Goal: Task Accomplishment & Management: Use online tool/utility

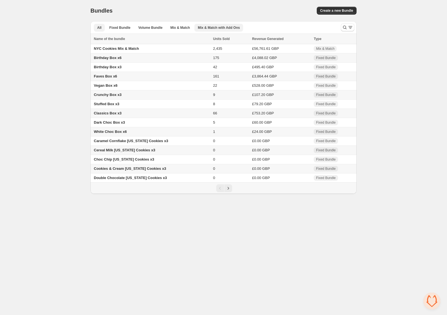
click at [213, 28] on span "Mix & Match with Add Ons" at bounding box center [219, 27] width 42 height 4
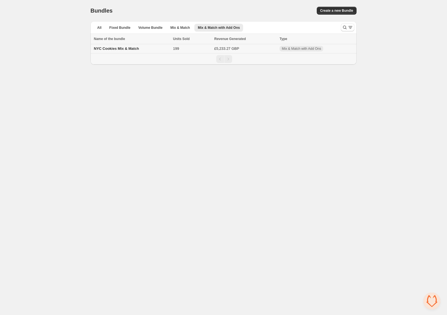
click at [172, 50] on td "199" at bounding box center [191, 48] width 41 height 9
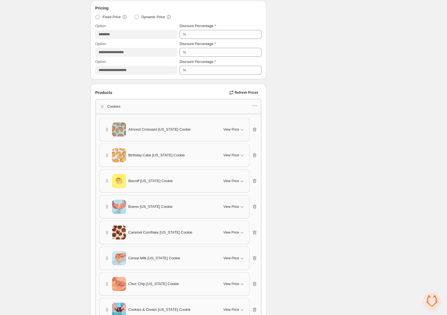
scroll to position [212, 0]
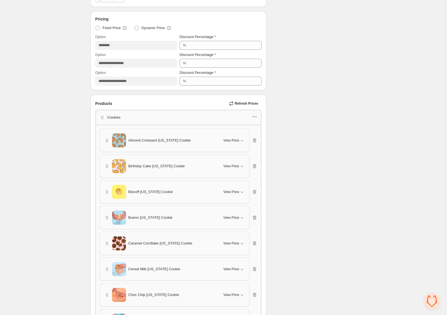
click at [256, 116] on icon "button" at bounding box center [255, 117] width 6 height 6
click at [258, 136] on span "Edit products" at bounding box center [257, 136] width 30 height 6
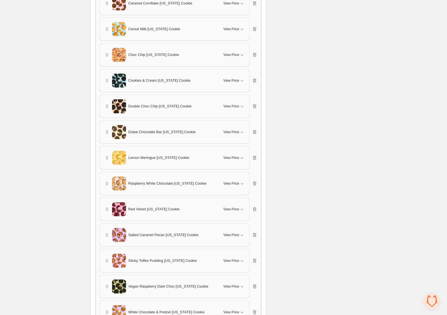
scroll to position [568, 0]
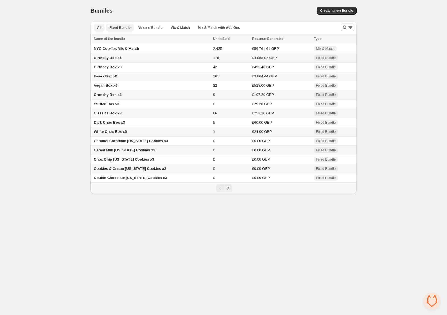
click at [124, 29] on span "Fixed Bundle" at bounding box center [119, 27] width 21 height 4
click at [229, 191] on icon "Next" at bounding box center [228, 189] width 6 height 6
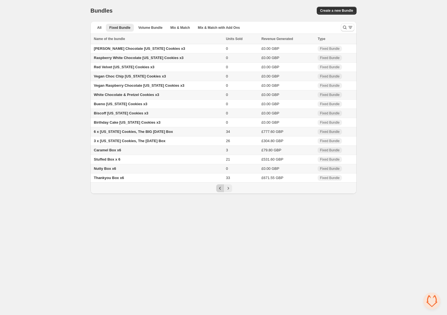
click at [218, 190] on icon "Previous" at bounding box center [220, 189] width 6 height 6
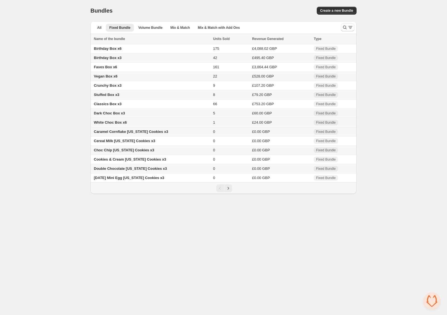
click at [119, 124] on span "White Choc Box x6" at bounding box center [110, 122] width 33 height 4
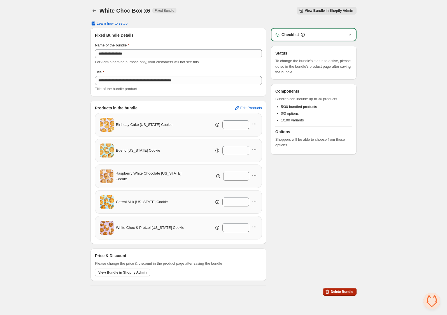
click at [344, 288] on button "Delete Bundle" at bounding box center [340, 292] width 34 height 8
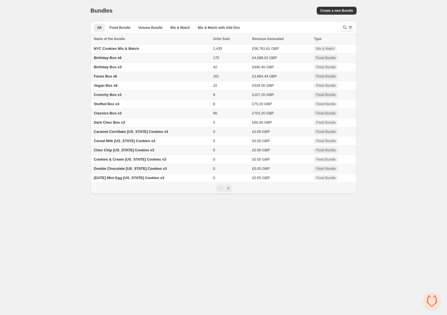
click at [150, 133] on span "Caramel Cornflake New York Cookies x3" at bounding box center [131, 132] width 74 height 4
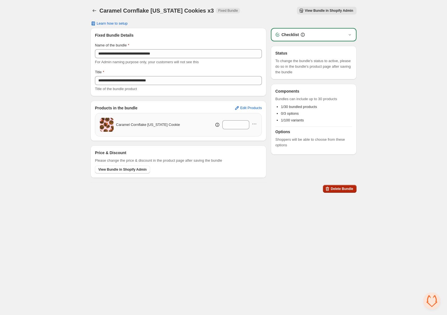
click at [350, 188] on span "Delete Bundle" at bounding box center [342, 189] width 22 height 4
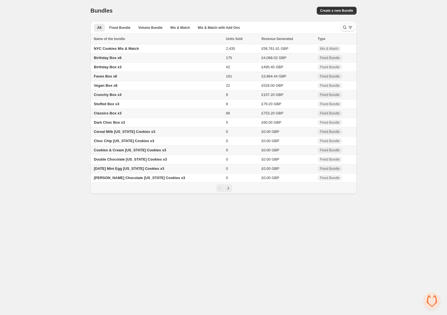
click at [129, 134] on span "Cereal Milk New York Cookies x3" at bounding box center [124, 132] width 61 height 4
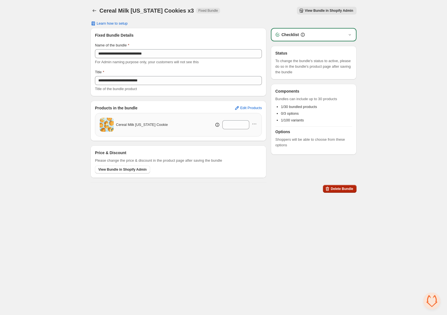
click at [349, 190] on span "Delete Bundle" at bounding box center [342, 189] width 22 height 4
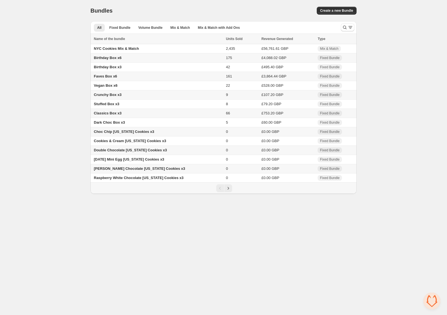
click at [128, 133] on span "Choc Chip [US_STATE] Cookies x3" at bounding box center [124, 132] width 60 height 4
click at [140, 134] on span "Cookies & Cream [US_STATE] Cookies x3" at bounding box center [130, 132] width 72 height 4
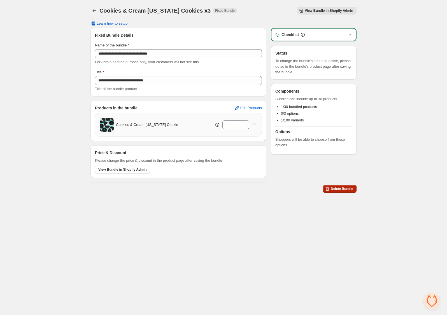
click at [352, 190] on span "Delete Bundle" at bounding box center [342, 189] width 22 height 4
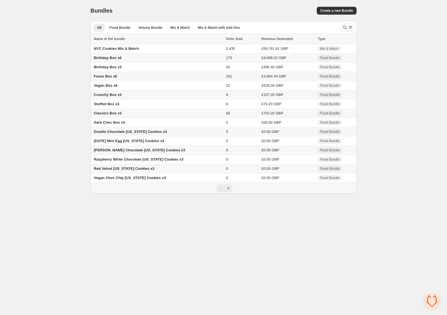
click at [143, 151] on span "[PERSON_NAME] Chocolate [US_STATE] Cookies x3" at bounding box center [139, 150] width 91 height 4
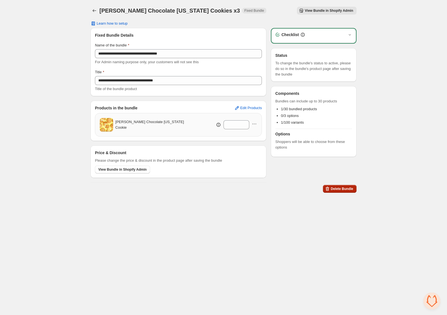
click at [345, 185] on button "Delete Bundle" at bounding box center [340, 189] width 34 height 8
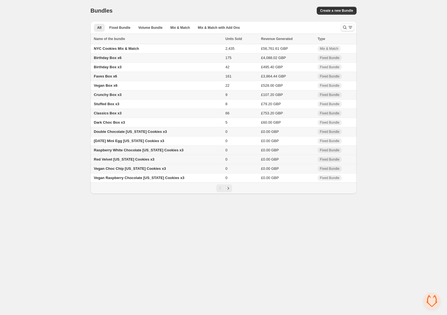
drag, startPoint x: 0, startPoint y: 0, endPoint x: 128, endPoint y: 158, distance: 204.0
click at [128, 158] on span "Red Velvet New York Cookies x3" at bounding box center [124, 159] width 60 height 4
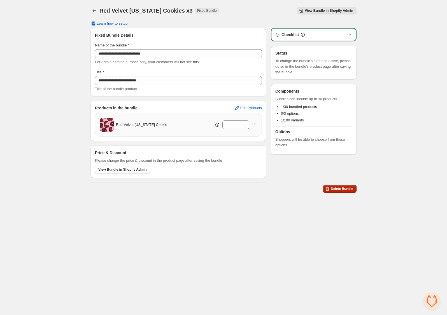
click at [347, 188] on span "Delete Bundle" at bounding box center [342, 189] width 22 height 4
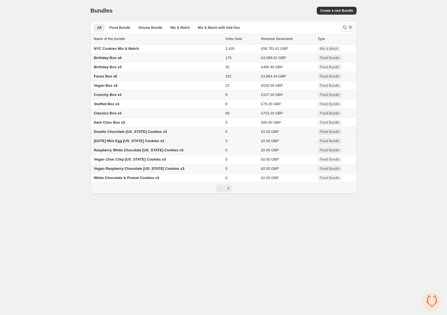
click at [143, 144] on td "[DATE] Mini Egg [US_STATE] Cookies x3" at bounding box center [156, 141] width 133 height 9
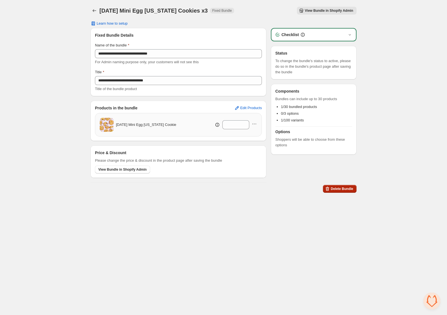
click at [339, 190] on span "Delete Bundle" at bounding box center [342, 189] width 22 height 4
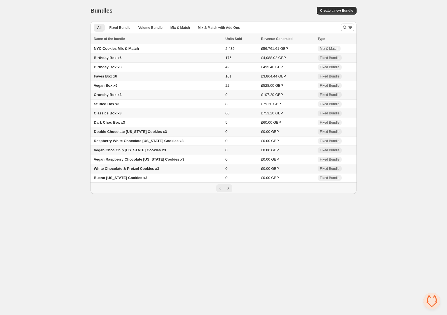
click at [148, 152] on span "Vegan Choc Chip New York Cookies x3" at bounding box center [130, 150] width 72 height 4
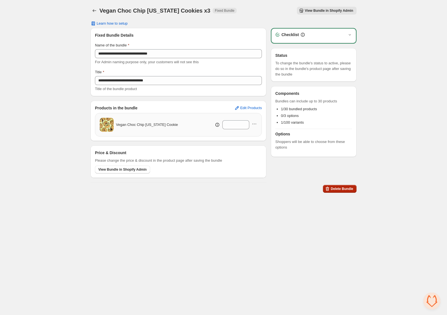
click at [341, 188] on span "Delete Bundle" at bounding box center [342, 189] width 22 height 4
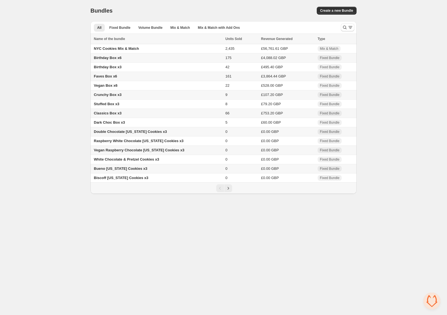
click at [134, 152] on span "Vegan Raspberry Chocolate New York Cookies x3" at bounding box center [139, 150] width 90 height 4
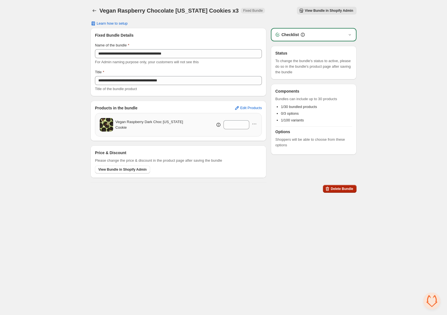
click at [340, 187] on span "Delete Bundle" at bounding box center [342, 189] width 22 height 4
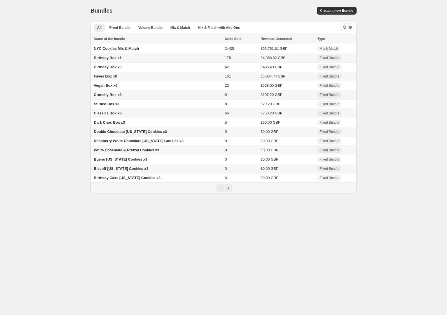
click at [143, 152] on span "White Chocolate & Pretzel Cookies x3" at bounding box center [126, 150] width 65 height 4
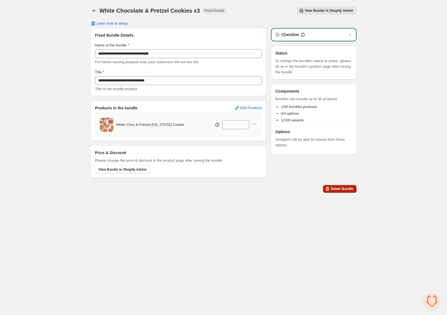
click at [349, 188] on span "Delete Bundle" at bounding box center [342, 189] width 22 height 4
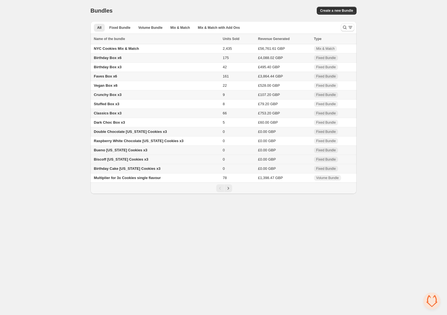
click at [130, 159] on span "Biscoff [US_STATE] Cookies x3" at bounding box center [121, 159] width 55 height 4
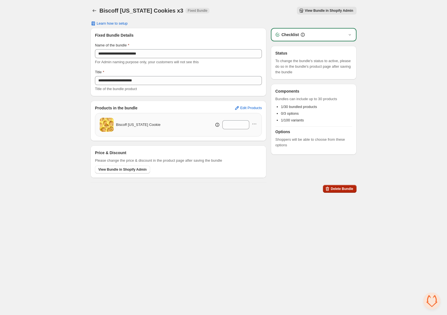
click at [347, 192] on button "Delete Bundle" at bounding box center [340, 189] width 34 height 8
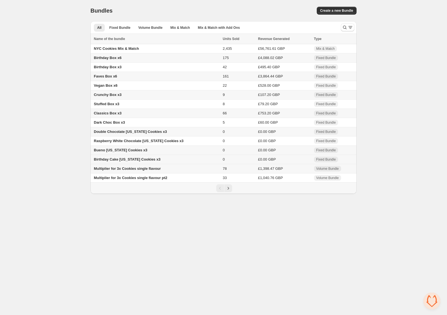
click at [139, 162] on span "Birthday Cake [US_STATE] Cookies x3" at bounding box center [127, 159] width 67 height 4
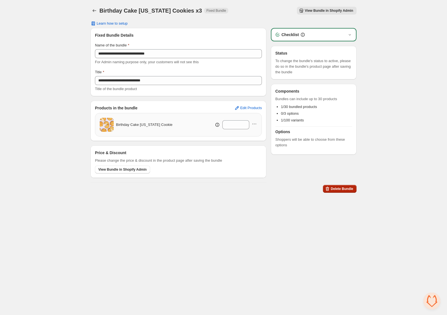
click at [342, 186] on button "Delete Bundle" at bounding box center [340, 189] width 34 height 8
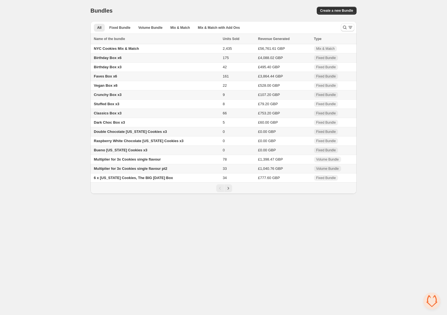
click at [117, 152] on span "Bueno [US_STATE] Cookies x3" at bounding box center [120, 150] width 53 height 4
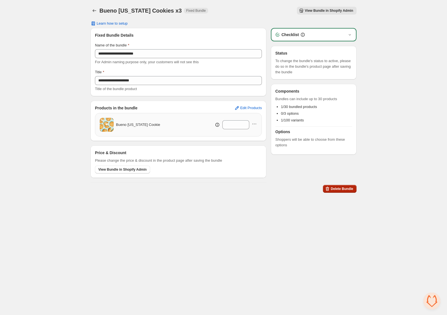
click at [343, 187] on span "Delete Bundle" at bounding box center [342, 189] width 22 height 4
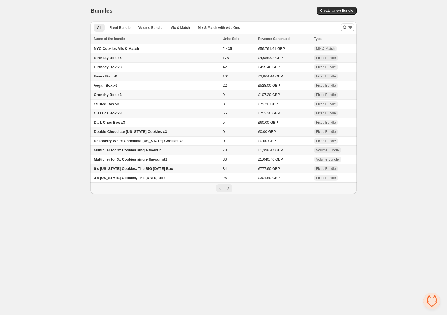
click at [135, 150] on span "Multiplier for 3x Cookies single flavour" at bounding box center [127, 150] width 67 height 4
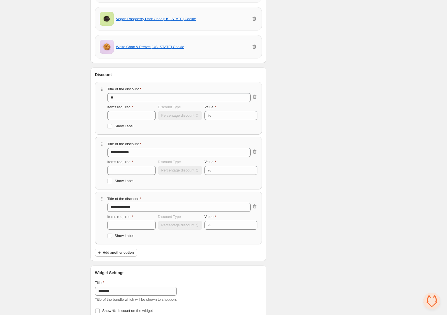
scroll to position [692, 0]
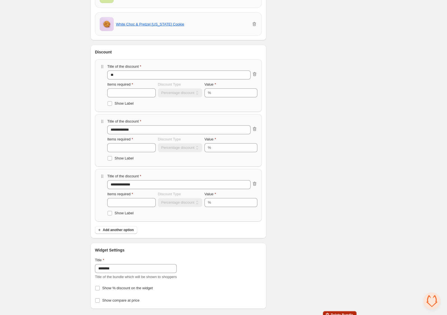
click at [333, 311] on button "Delete Bundle" at bounding box center [340, 315] width 34 height 8
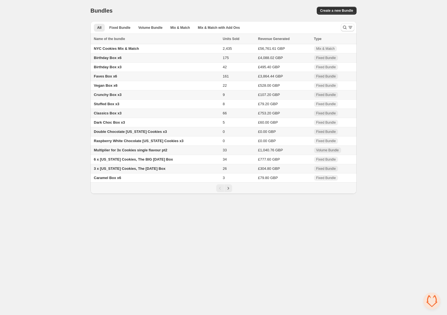
click at [155, 152] on span "Multiplier for 3x Cookies single flavour pt2" at bounding box center [130, 150] width 73 height 4
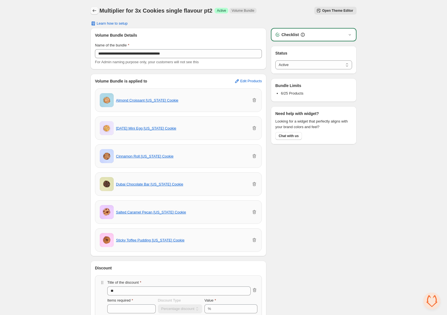
click at [96, 11] on icon "Back" at bounding box center [95, 11] width 6 height 6
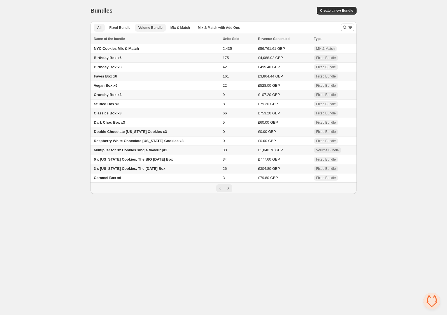
click at [157, 27] on span "Volume Bundle" at bounding box center [150, 27] width 24 height 4
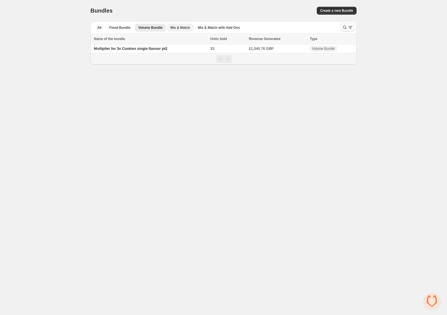
click at [180, 27] on span "Mix & Match" at bounding box center [180, 27] width 20 height 4
click at [212, 28] on span "Mix & Match with Add Ons" at bounding box center [219, 27] width 42 height 4
click at [172, 26] on span "Mix & Match" at bounding box center [180, 27] width 20 height 4
click at [142, 25] on span "Volume Bundle" at bounding box center [150, 27] width 24 height 4
click at [110, 26] on span "Fixed Bundle" at bounding box center [119, 27] width 21 height 4
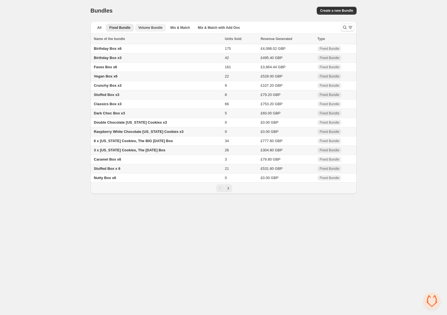
click at [146, 26] on span "Volume Bundle" at bounding box center [150, 27] width 24 height 4
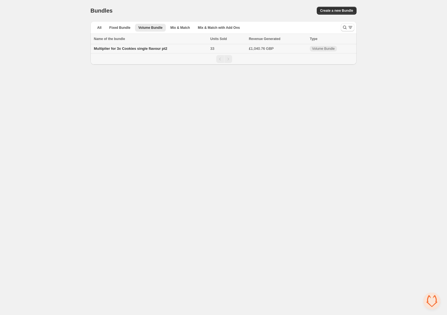
click at [180, 48] on td "Multiplier for 3x Cookies single flavour pt2" at bounding box center [149, 48] width 118 height 9
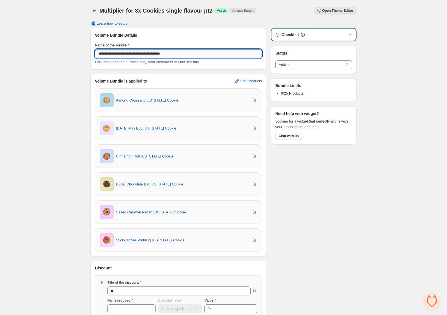
drag, startPoint x: 177, startPoint y: 55, endPoint x: 165, endPoint y: 55, distance: 11.8
click at [165, 55] on input "**********" at bounding box center [178, 53] width 167 height 9
drag, startPoint x: 125, startPoint y: 54, endPoint x: 139, endPoint y: 73, distance: 23.1
click at [121, 54] on input "**********" at bounding box center [178, 53] width 167 height 9
drag, startPoint x: 152, startPoint y: 54, endPoint x: 197, endPoint y: 55, distance: 45.1
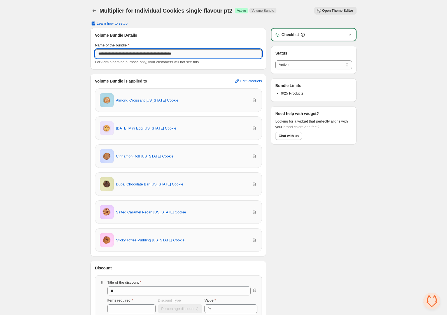
click at [197, 55] on input "**********" at bounding box center [178, 53] width 167 height 9
type input "**********"
click at [256, 81] on span "Edit Products" at bounding box center [251, 81] width 22 height 4
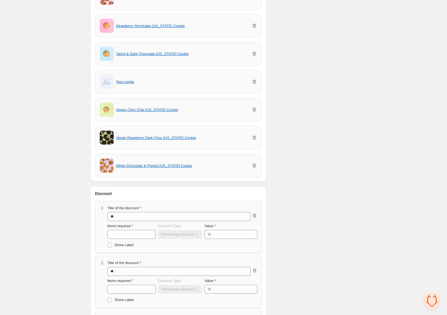
scroll to position [746, 0]
click at [253, 163] on icon "button" at bounding box center [254, 166] width 6 height 6
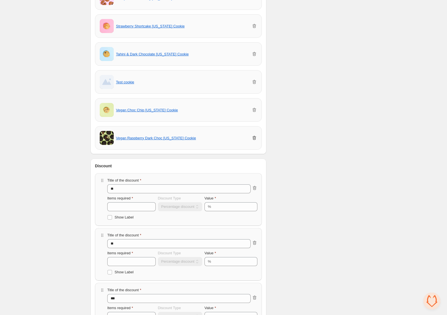
click at [253, 136] on icon "button" at bounding box center [255, 138] width 4 height 4
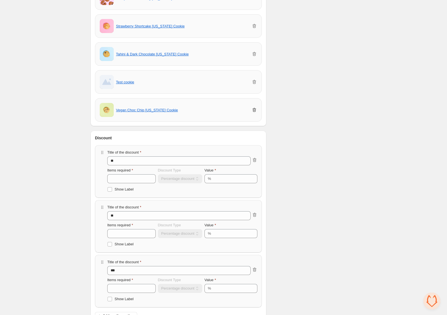
click at [254, 109] on icon "button" at bounding box center [254, 110] width 1 height 2
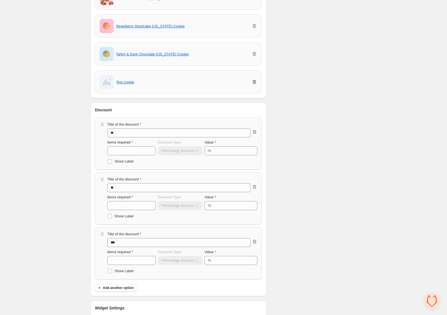
click at [254, 80] on icon "button" at bounding box center [255, 82] width 4 height 4
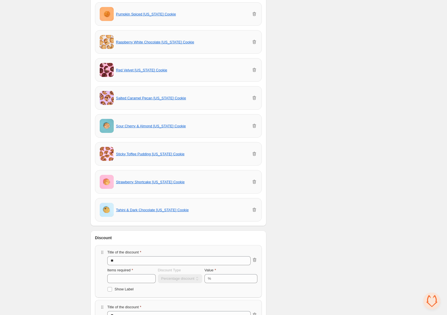
scroll to position [605, 0]
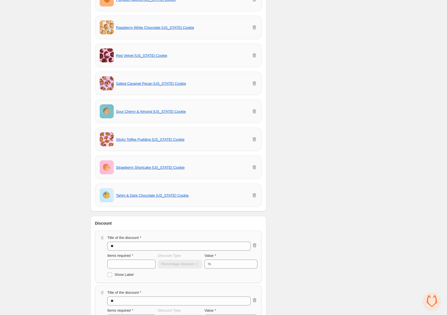
click at [255, 193] on icon "button" at bounding box center [254, 196] width 6 height 6
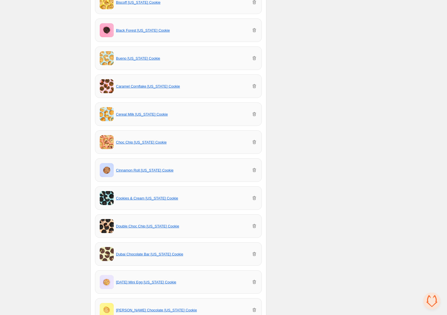
scroll to position [0, 0]
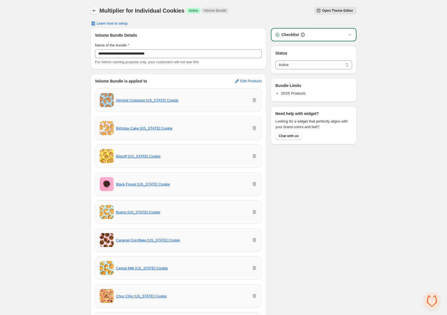
click at [96, 9] on icon "Back" at bounding box center [95, 11] width 6 height 6
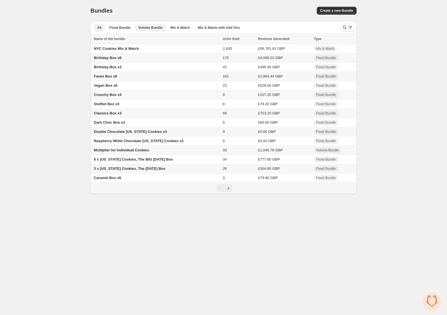
click at [153, 27] on span "Volume Bundle" at bounding box center [150, 27] width 24 height 4
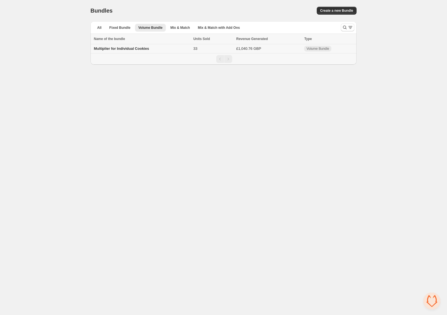
click at [128, 48] on span "Multiplier for Individual Cookies" at bounding box center [121, 48] width 55 height 4
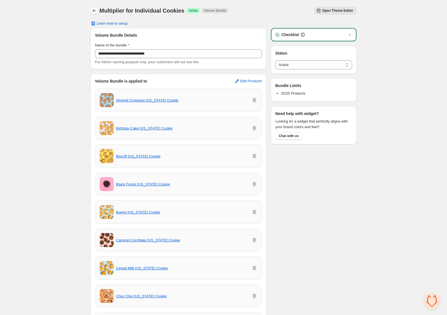
click at [96, 10] on icon "Back" at bounding box center [95, 11] width 6 height 6
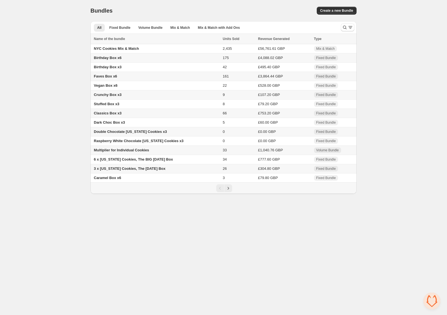
click at [337, 11] on span "Create a new Bundle" at bounding box center [336, 10] width 33 height 4
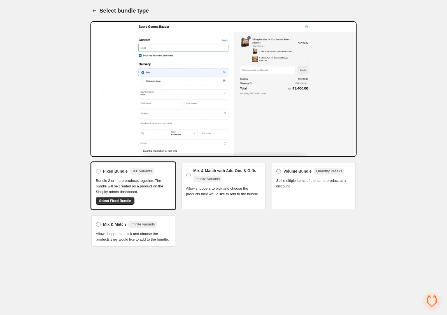
click at [281, 172] on span at bounding box center [278, 171] width 5 height 5
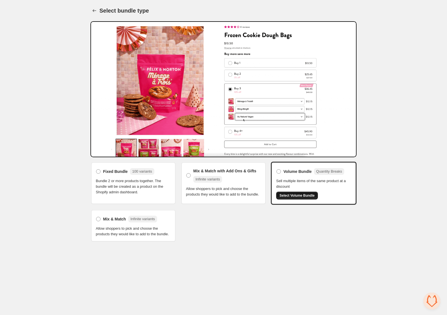
click at [299, 193] on button "Select Volume Bundle" at bounding box center [297, 196] width 42 height 8
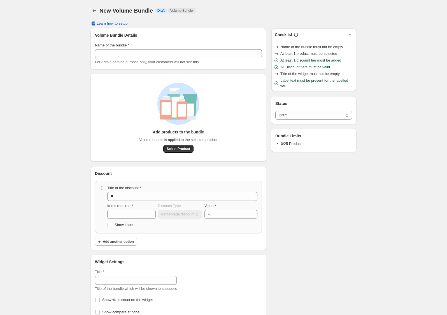
select select "*****"
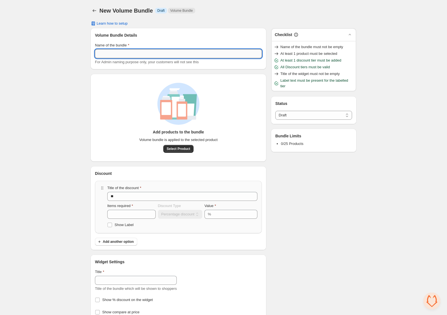
click at [161, 54] on input "Name of the bundle" at bounding box center [178, 53] width 167 height 9
click at [87, 10] on div "**********" at bounding box center [223, 162] width 279 height 325
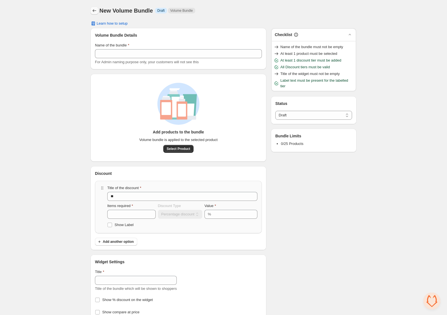
click at [92, 10] on icon "Back" at bounding box center [95, 11] width 6 height 6
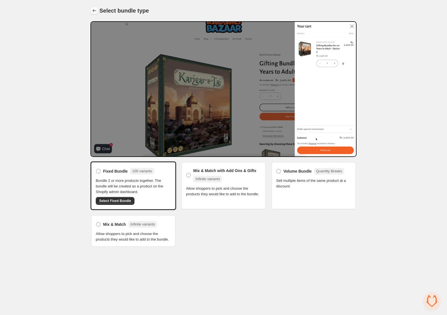
click at [96, 10] on icon "Back" at bounding box center [95, 11] width 6 height 6
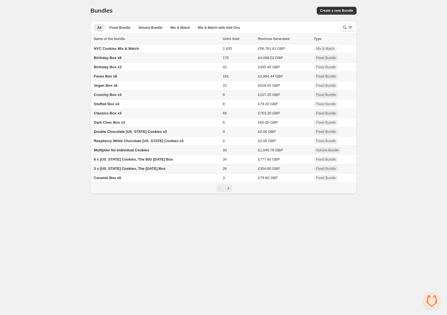
click at [152, 152] on td "Multiplier for Individual Cookies" at bounding box center [155, 150] width 130 height 9
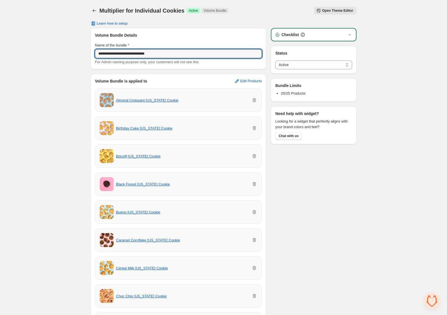
drag, startPoint x: 160, startPoint y: 55, endPoint x: 90, endPoint y: 55, distance: 70.5
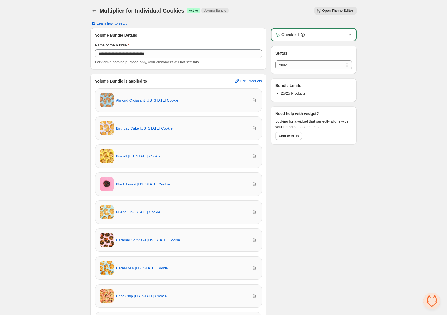
drag, startPoint x: 268, startPoint y: 4, endPoint x: 139, endPoint y: 12, distance: 129.6
click at [268, 3] on div "Multiplier for Individual Cookies. This page is ready Multiplier for Individual…" at bounding box center [223, 10] width 266 height 21
click at [94, 11] on icon "Back" at bounding box center [95, 11] width 6 height 6
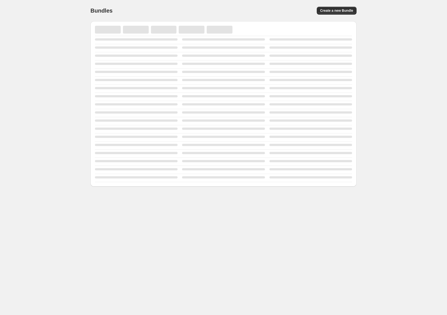
click at [334, 11] on span "Create a new Bundle" at bounding box center [336, 10] width 33 height 4
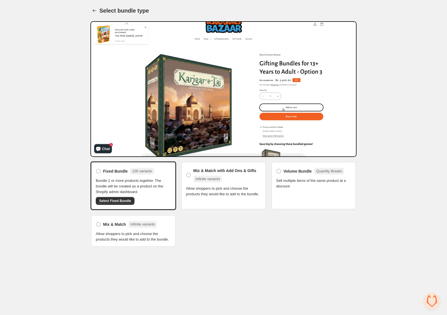
click at [315, 182] on span "Sell multiple items of the same product at a discount" at bounding box center [313, 183] width 75 height 11
click at [288, 170] on span "Volume Bundle" at bounding box center [297, 172] width 28 height 6
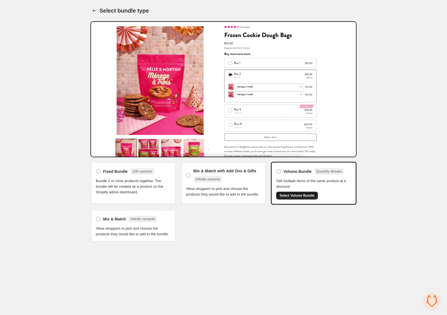
click at [294, 196] on span "Select Volume Bundle" at bounding box center [296, 195] width 35 height 4
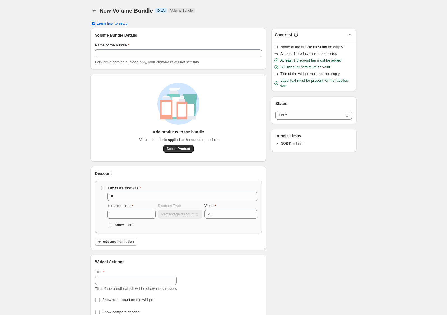
select select "*****"
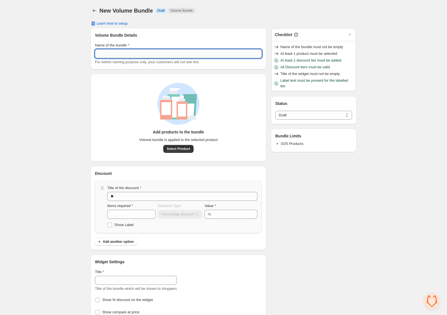
click at [137, 54] on input "Name of the bundle" at bounding box center [178, 53] width 167 height 9
paste input "**********"
type input "**********"
click at [181, 147] on span "Select Product" at bounding box center [179, 149] width 24 height 4
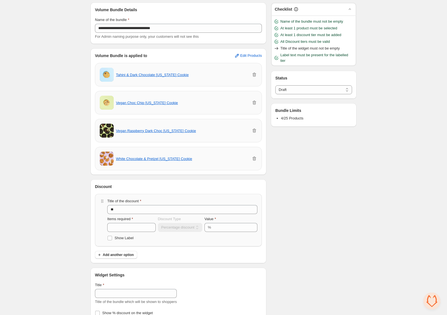
scroll to position [47, 0]
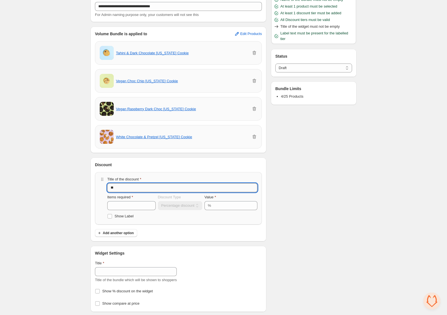
click at [109, 186] on input "**" at bounding box center [182, 187] width 150 height 9
type input "**"
click at [151, 205] on icon at bounding box center [152, 208] width 6 height 6
type input "*"
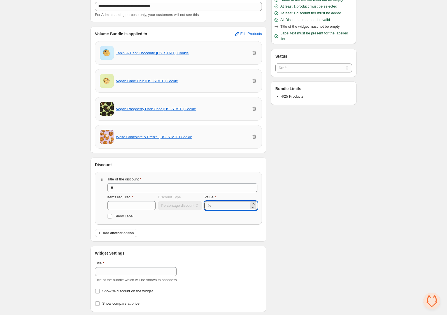
click at [195, 204] on div "**********" at bounding box center [182, 203] width 150 height 16
type input "*"
click at [159, 222] on div "**********" at bounding box center [178, 198] width 167 height 53
click at [114, 229] on button "Add another option" at bounding box center [116, 233] width 42 height 8
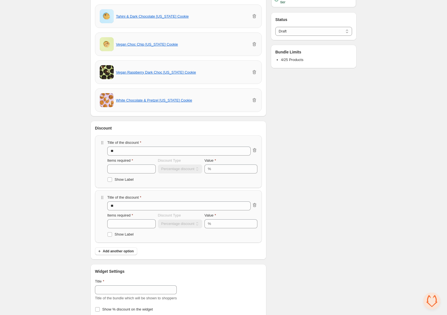
scroll to position [90, 0]
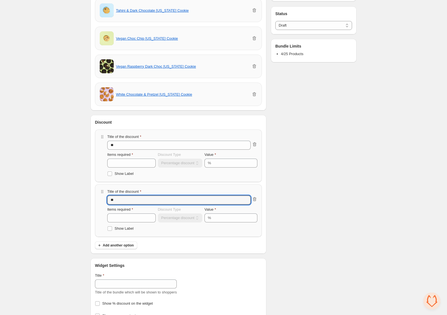
drag, startPoint x: 116, startPoint y: 198, endPoint x: 97, endPoint y: 198, distance: 18.8
click at [97, 198] on div "**********" at bounding box center [178, 210] width 167 height 53
type input "**"
click at [218, 214] on input "**" at bounding box center [231, 218] width 36 height 9
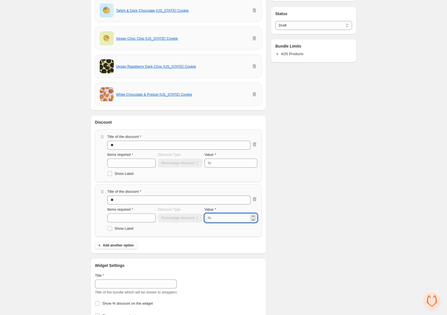
click at [218, 214] on input "**" at bounding box center [231, 218] width 36 height 9
type input "*"
drag, startPoint x: 174, startPoint y: 233, endPoint x: 171, endPoint y: 233, distance: 3.4
click at [174, 233] on div "**********" at bounding box center [178, 210] width 167 height 53
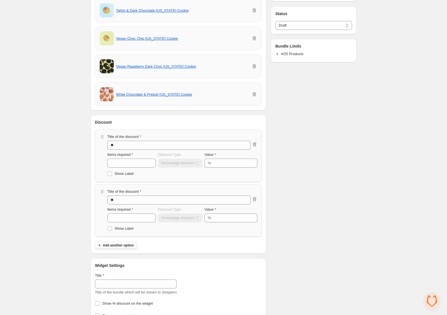
click at [114, 243] on span "Add another option" at bounding box center [118, 245] width 31 height 4
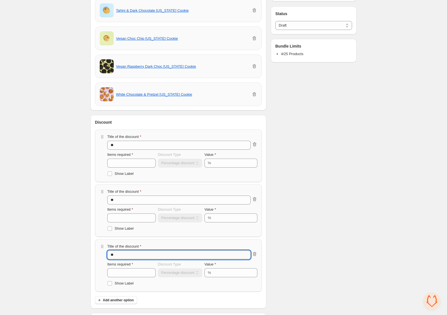
click at [118, 256] on input "**" at bounding box center [178, 255] width 143 height 9
click at [108, 255] on input "**" at bounding box center [178, 255] width 143 height 9
type input "***"
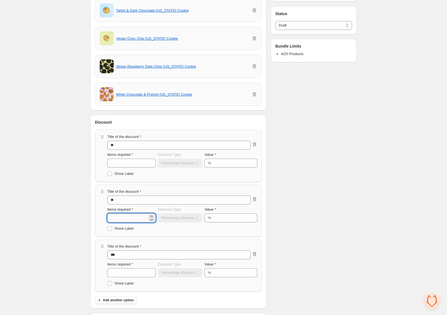
click at [115, 215] on input "*" at bounding box center [127, 218] width 40 height 9
type input "*"
click at [111, 272] on input "*" at bounding box center [127, 272] width 40 height 9
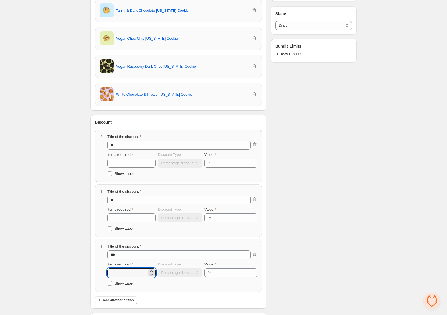
type input "**"
click at [319, 210] on div "Checklist Name of the bundle must not be empty At least 1 product must be selec…" at bounding box center [314, 158] width 86 height 441
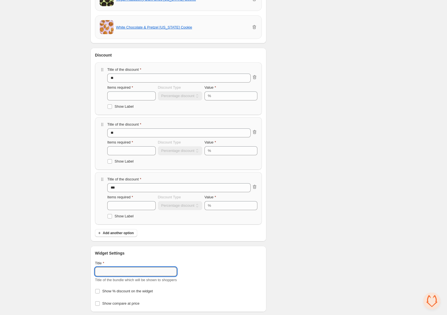
click at [121, 271] on input "Title" at bounding box center [136, 271] width 82 height 9
type input "********"
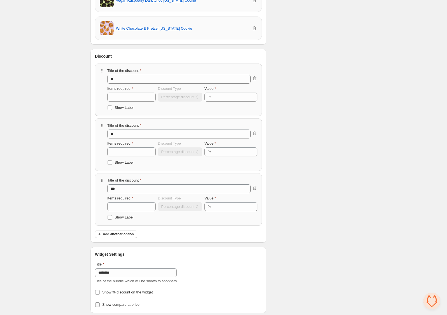
click at [97, 304] on span at bounding box center [97, 305] width 4 height 4
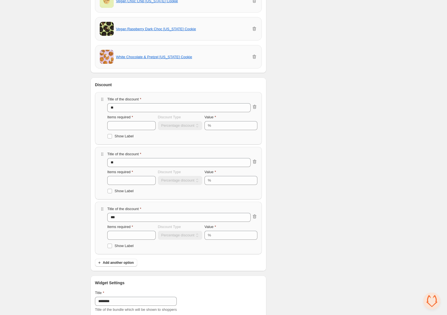
scroll to position [102, 0]
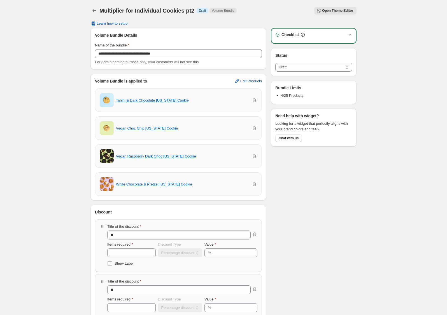
select select "*****"
click at [94, 10] on icon "Back" at bounding box center [95, 11] width 6 height 6
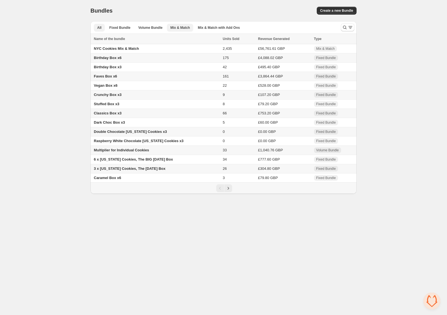
click at [187, 27] on span "Mix & Match" at bounding box center [180, 27] width 20 height 4
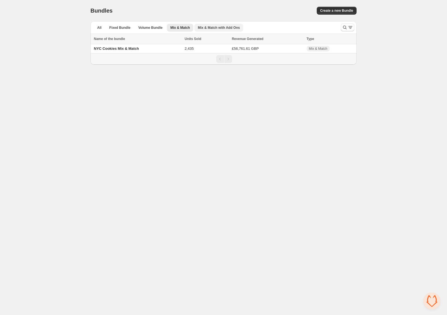
click at [207, 25] on button "Mix & Match with Add Ons" at bounding box center [218, 28] width 49 height 8
click at [190, 25] on button "Mix & Match" at bounding box center [180, 28] width 26 height 8
click at [210, 25] on span "Mix & Match with Add Ons" at bounding box center [219, 27] width 42 height 4
drag, startPoint x: 146, startPoint y: 26, endPoint x: 130, endPoint y: 26, distance: 16.0
click at [146, 26] on span "Volume Bundle" at bounding box center [150, 27] width 24 height 4
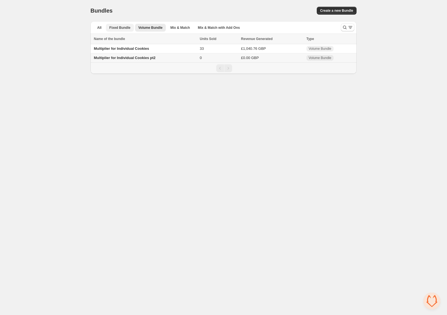
click at [114, 26] on span "Fixed Bundle" at bounding box center [119, 27] width 21 height 4
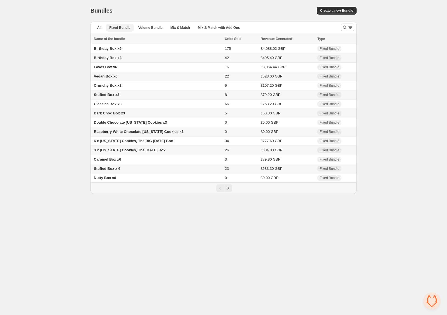
click at [114, 26] on span "Fixed Bundle" at bounding box center [119, 27] width 21 height 4
click at [109, 48] on span "Birthday Box x6" at bounding box center [108, 48] width 28 height 4
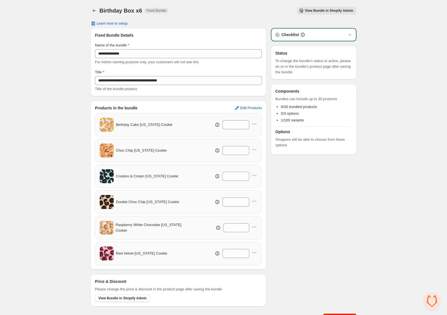
scroll to position [7, 0]
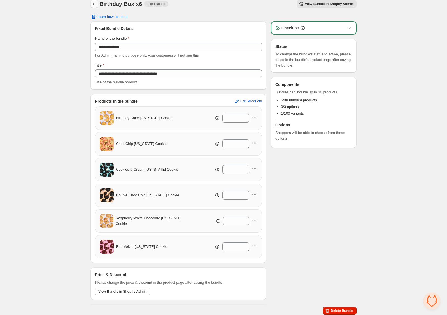
click at [94, 3] on icon "Back" at bounding box center [95, 4] width 6 height 6
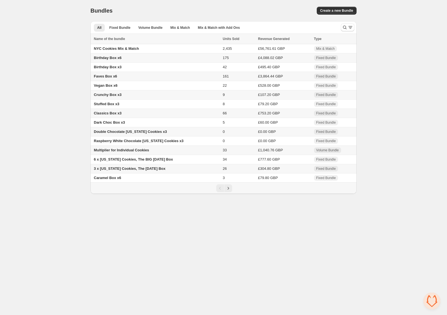
click at [117, 59] on span "Birthday Box x6" at bounding box center [108, 58] width 28 height 4
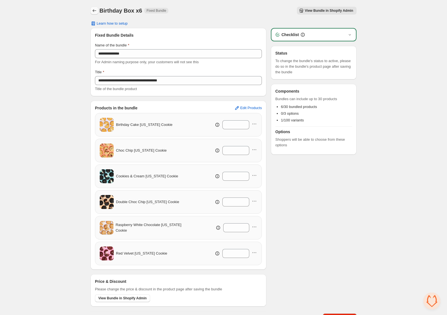
click at [91, 8] on button "Back" at bounding box center [94, 11] width 8 height 8
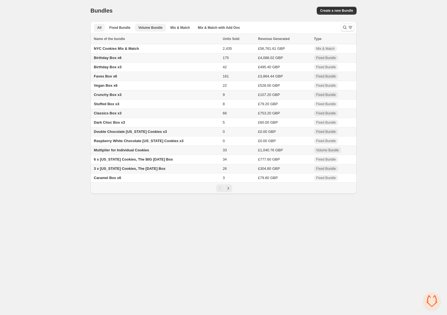
click at [145, 28] on span "Volume Bundle" at bounding box center [150, 27] width 24 height 4
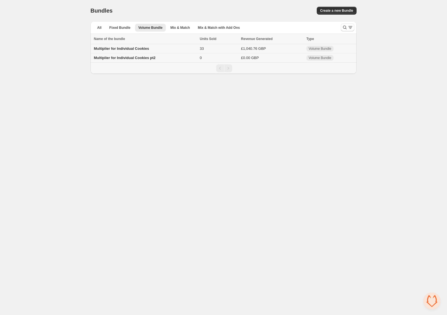
click at [120, 51] on td "Multiplier for Individual Cookies" at bounding box center [143, 48] width 107 height 9
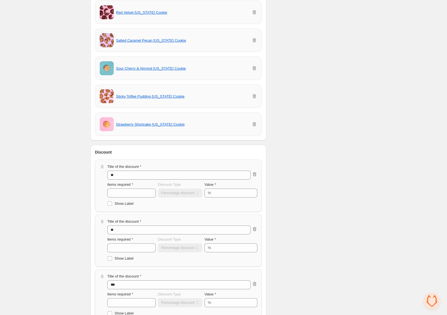
scroll to position [694, 0]
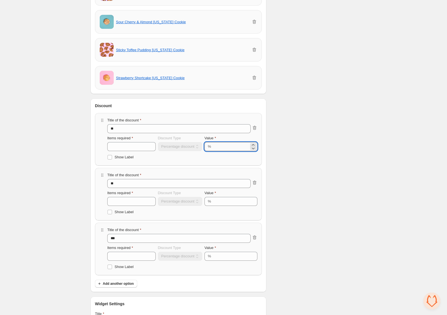
click at [216, 142] on input "*" at bounding box center [231, 146] width 36 height 9
click at [228, 197] on input "*" at bounding box center [231, 201] width 36 height 9
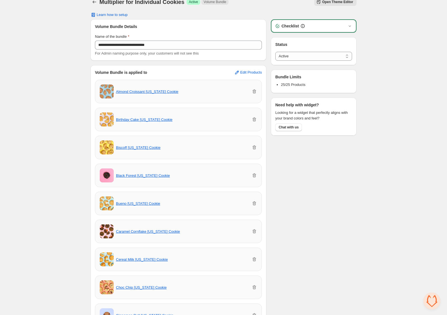
scroll to position [0, 0]
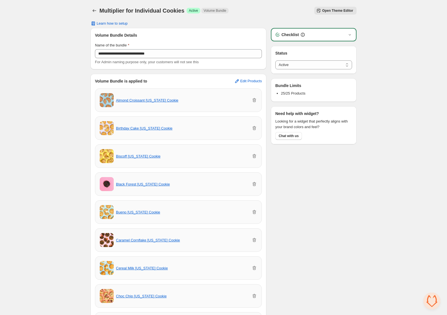
type input "*"
click at [95, 12] on icon "Back" at bounding box center [95, 11] width 6 height 6
click at [95, 9] on icon "Back" at bounding box center [95, 11] width 6 height 6
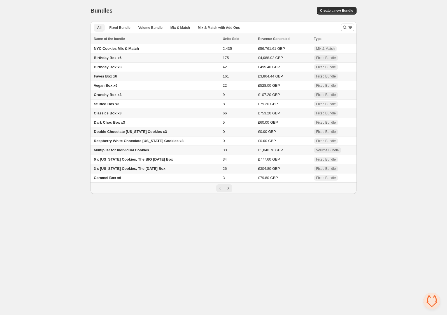
drag, startPoint x: 122, startPoint y: 27, endPoint x: 134, endPoint y: 36, distance: 14.6
click at [122, 27] on span "Fixed Bundle" at bounding box center [119, 27] width 21 height 4
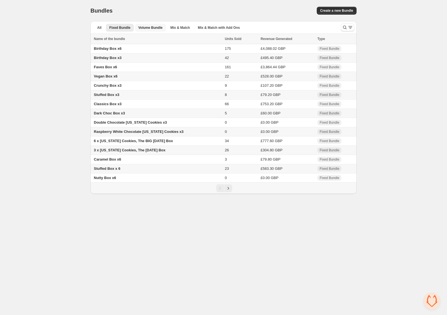
drag, startPoint x: 151, startPoint y: 28, endPoint x: 156, endPoint y: 31, distance: 5.8
click at [151, 28] on span "Volume Bundle" at bounding box center [150, 27] width 24 height 4
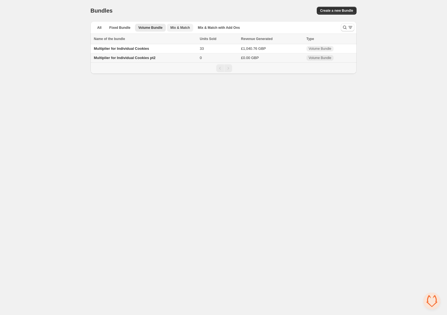
click at [186, 30] on button "Mix & Match" at bounding box center [180, 28] width 26 height 8
drag, startPoint x: 204, startPoint y: 31, endPoint x: 197, endPoint y: 36, distance: 9.0
click at [204, 31] on button "Mix & Match with Add Ons" at bounding box center [218, 28] width 49 height 8
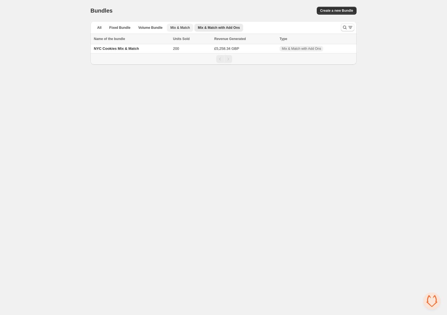
click at [187, 29] on span "Mix & Match" at bounding box center [180, 27] width 20 height 4
click at [222, 30] on span "Mix & Match with Add Ons" at bounding box center [219, 27] width 42 height 4
click at [139, 48] on span "NYC Cookies Mix & Match" at bounding box center [116, 48] width 45 height 4
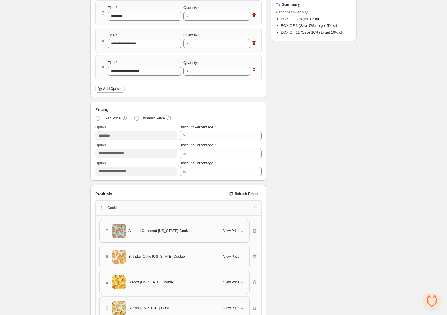
scroll to position [129, 0]
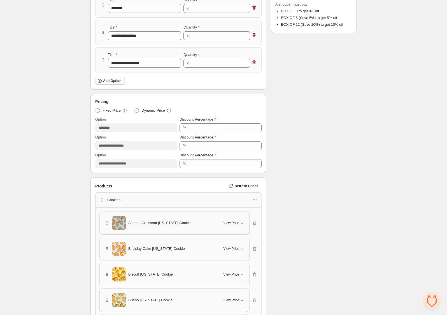
click at [256, 199] on icon "button" at bounding box center [256, 199] width 1 height 1
click at [256, 217] on span "Edit products" at bounding box center [257, 218] width 30 height 6
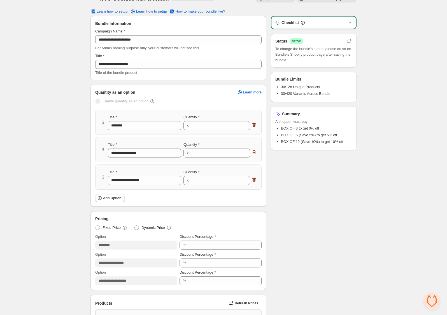
scroll to position [0, 0]
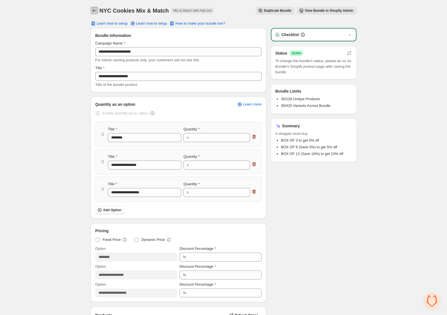
click at [96, 12] on icon "Back" at bounding box center [95, 11] width 6 height 6
click at [95, 9] on icon "Back" at bounding box center [95, 11] width 6 height 6
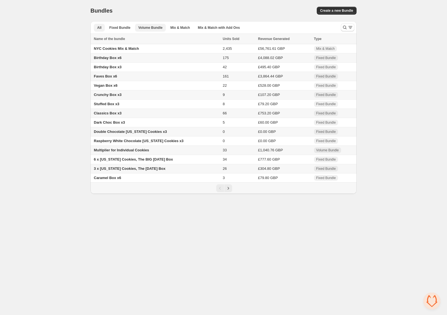
click at [157, 28] on span "Volume Bundle" at bounding box center [150, 27] width 24 height 4
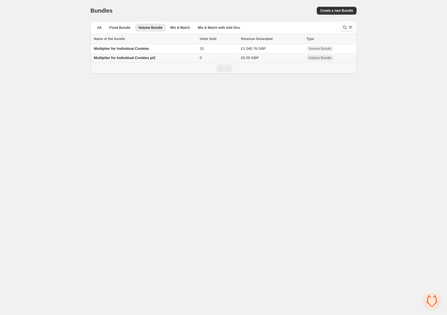
click at [147, 58] on span "Multiplier for Individual Cookies pt2" at bounding box center [125, 58] width 62 height 4
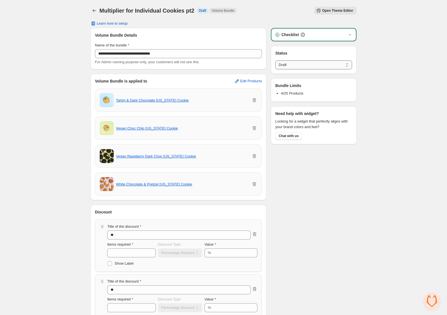
click at [300, 66] on select "****** *****" at bounding box center [313, 64] width 77 height 9
select select "******"
click at [256, 81] on span "Edit Products" at bounding box center [251, 81] width 22 height 4
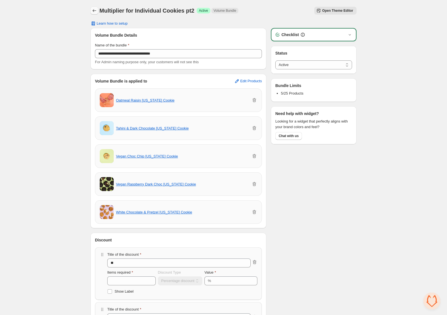
click at [94, 9] on icon "Back" at bounding box center [95, 11] width 6 height 6
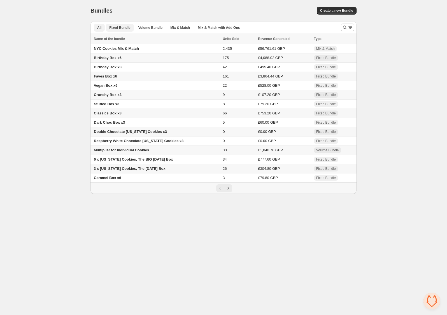
click at [123, 27] on span "Fixed Bundle" at bounding box center [119, 27] width 21 height 4
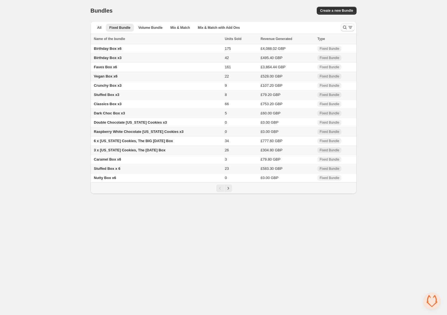
click at [152, 32] on div "All Fixed Bundle Volume Bundle Mix & Match Mix & Match with Add Ons More views …" at bounding box center [213, 27] width 246 height 12
click at [152, 28] on span "Volume Bundle" at bounding box center [150, 27] width 24 height 4
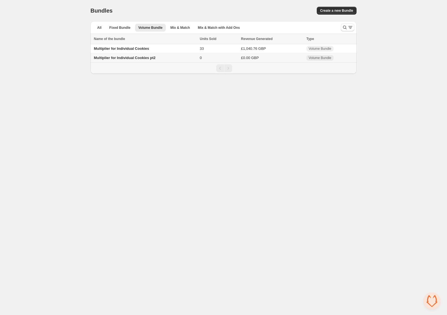
click at [142, 60] on td "Multiplier for Individual Cookies pt2" at bounding box center [143, 57] width 107 height 9
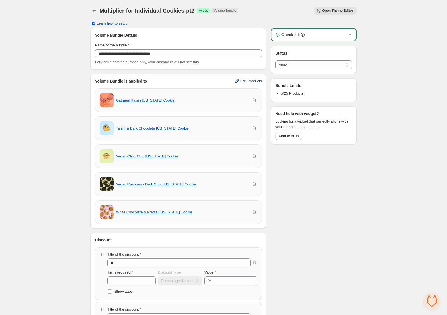
click at [248, 82] on span "Edit Products" at bounding box center [251, 81] width 22 height 4
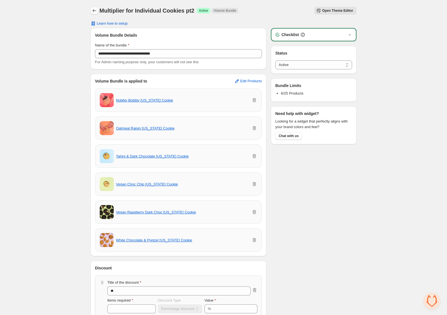
click at [95, 10] on icon "Back" at bounding box center [95, 11] width 6 height 6
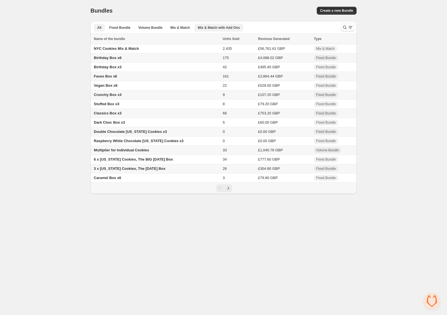
click at [221, 27] on span "Mix & Match with Add Ons" at bounding box center [219, 27] width 42 height 4
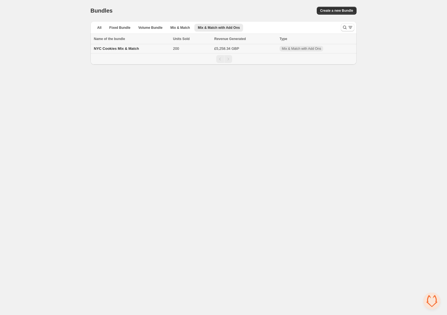
click at [223, 48] on span "£5,258.34 GBP" at bounding box center [226, 48] width 25 height 4
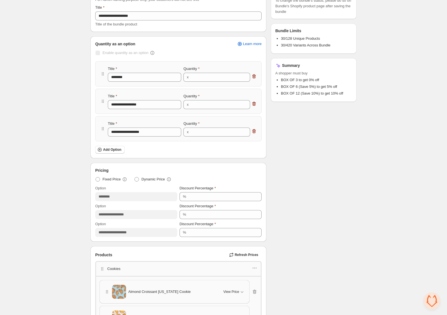
scroll to position [137, 0]
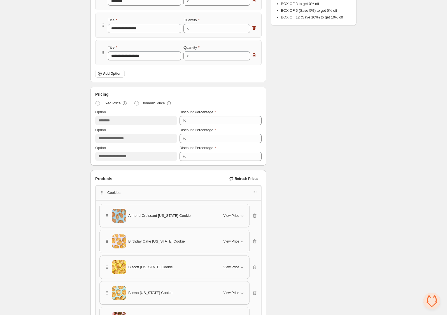
click at [254, 189] on icon "button" at bounding box center [255, 192] width 6 height 6
click at [261, 210] on span "Edit products" at bounding box center [257, 211] width 30 height 6
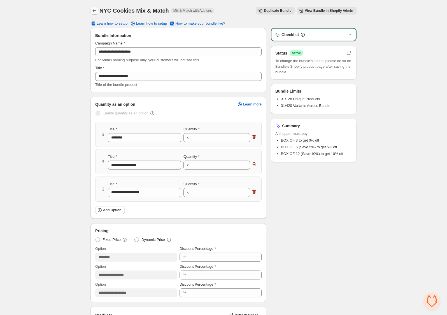
click at [94, 8] on icon "Back" at bounding box center [95, 11] width 6 height 6
